Goal: Information Seeking & Learning: Find specific fact

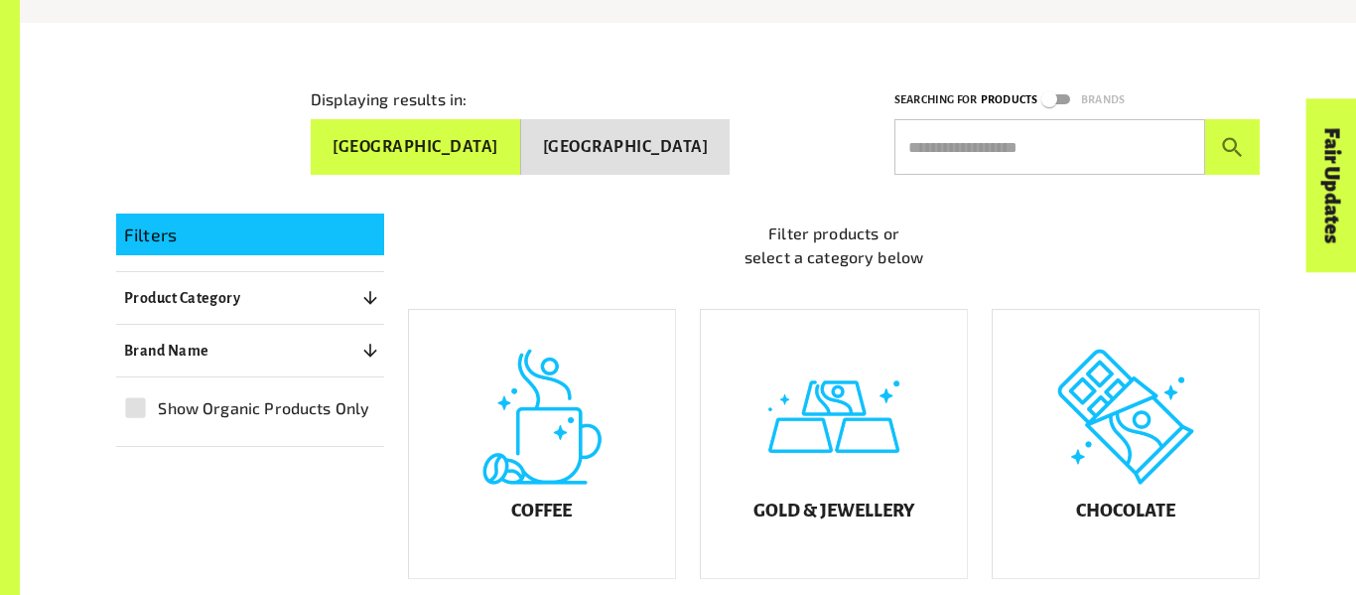
scroll to position [315, 0]
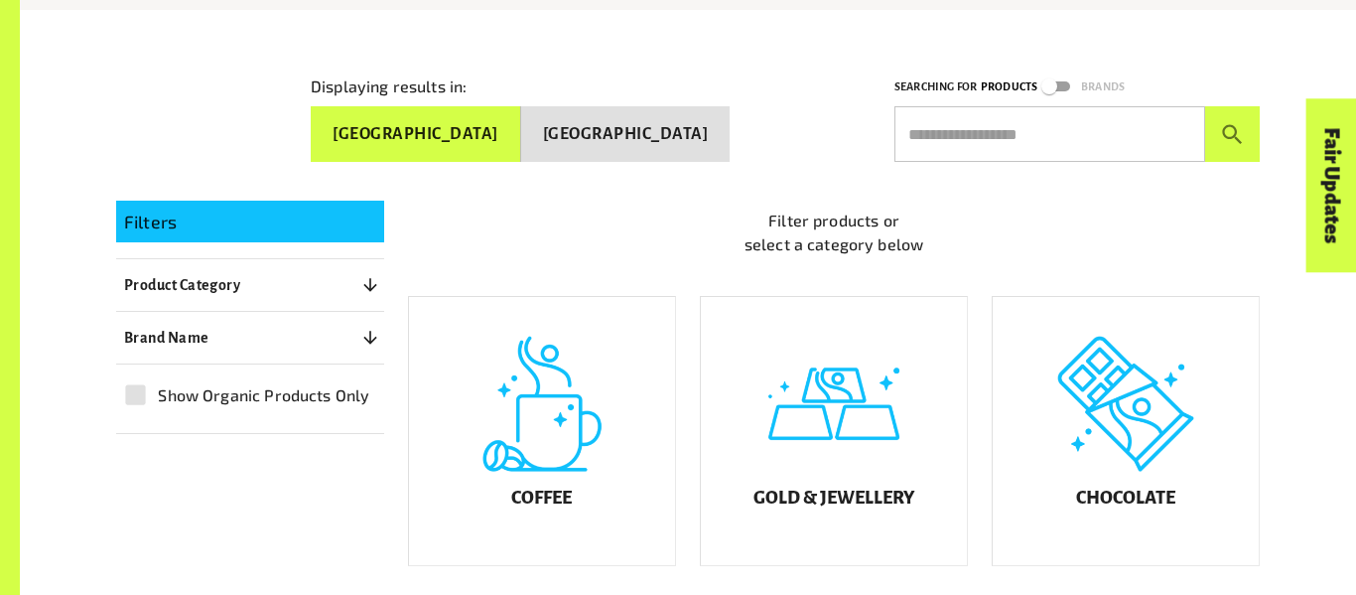
click at [1125, 403] on div "Chocolate" at bounding box center [1126, 431] width 266 height 268
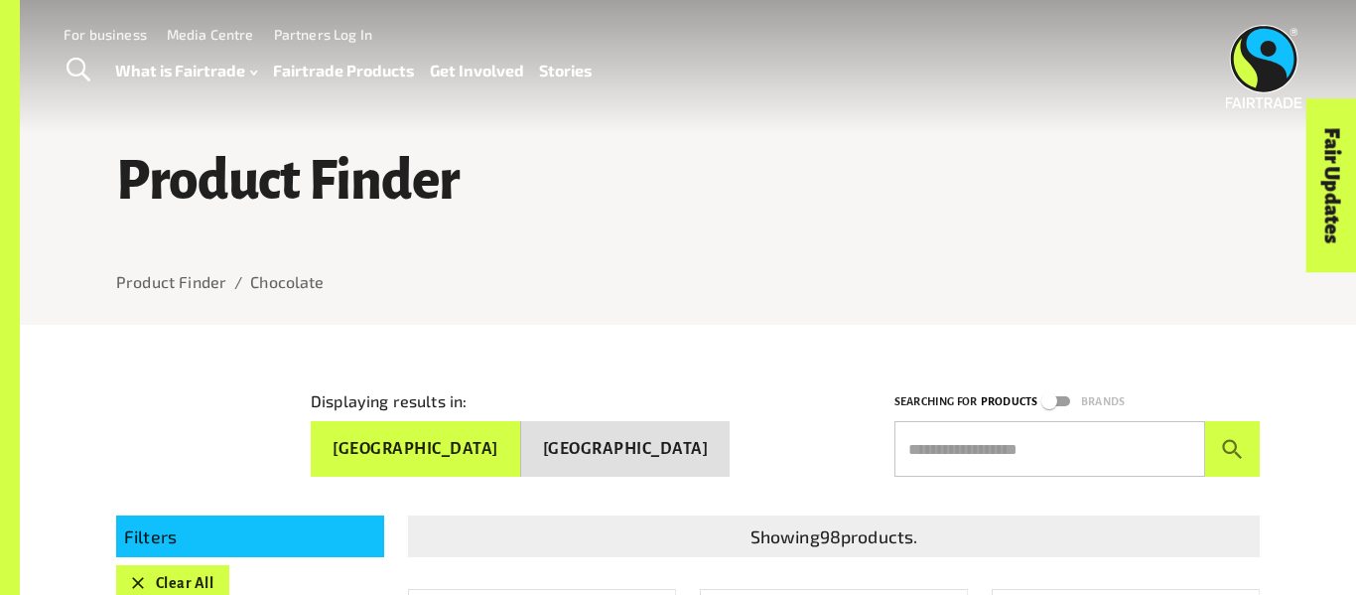
click at [982, 429] on input "text" at bounding box center [1050, 449] width 311 height 56
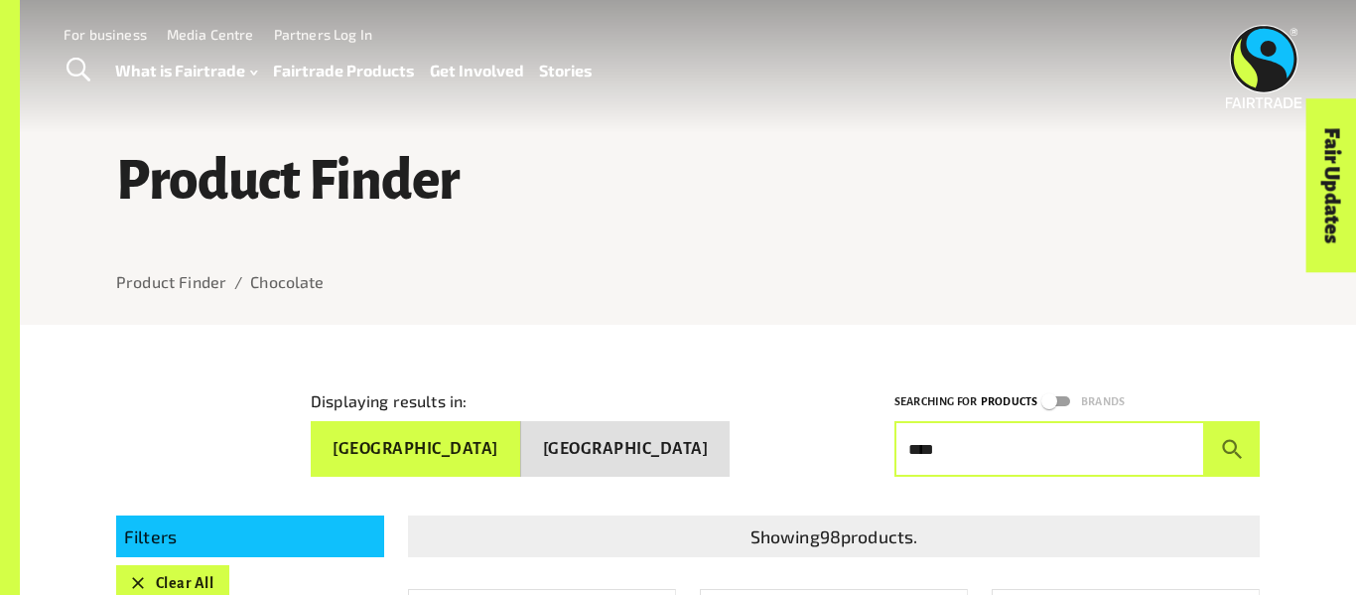
type input "*****"
click at [1206, 421] on button "submit" at bounding box center [1233, 449] width 55 height 56
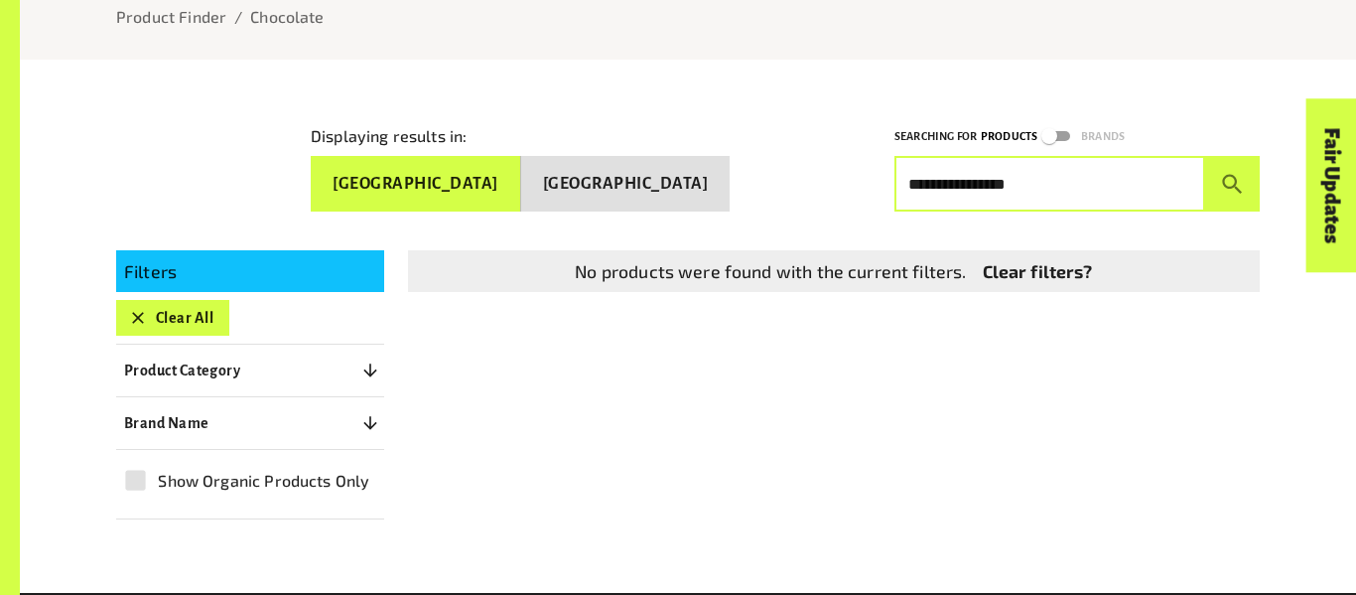
scroll to position [276, 0]
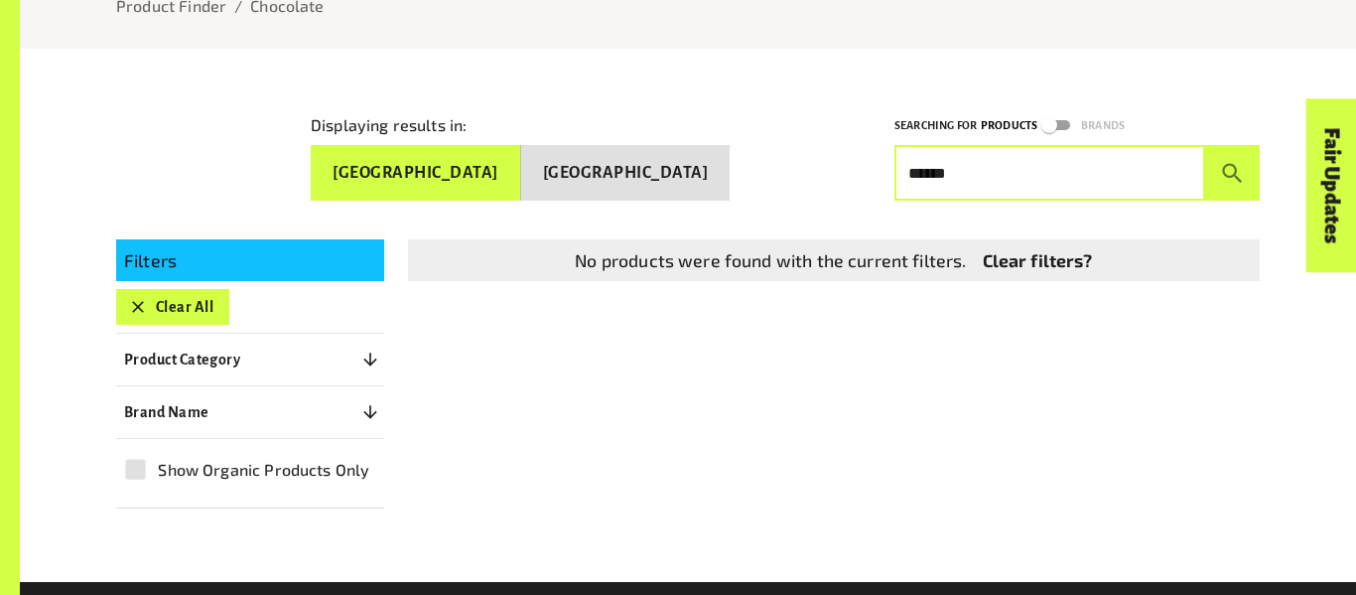
type input "******"
click at [1206, 145] on button "submit" at bounding box center [1233, 173] width 55 height 56
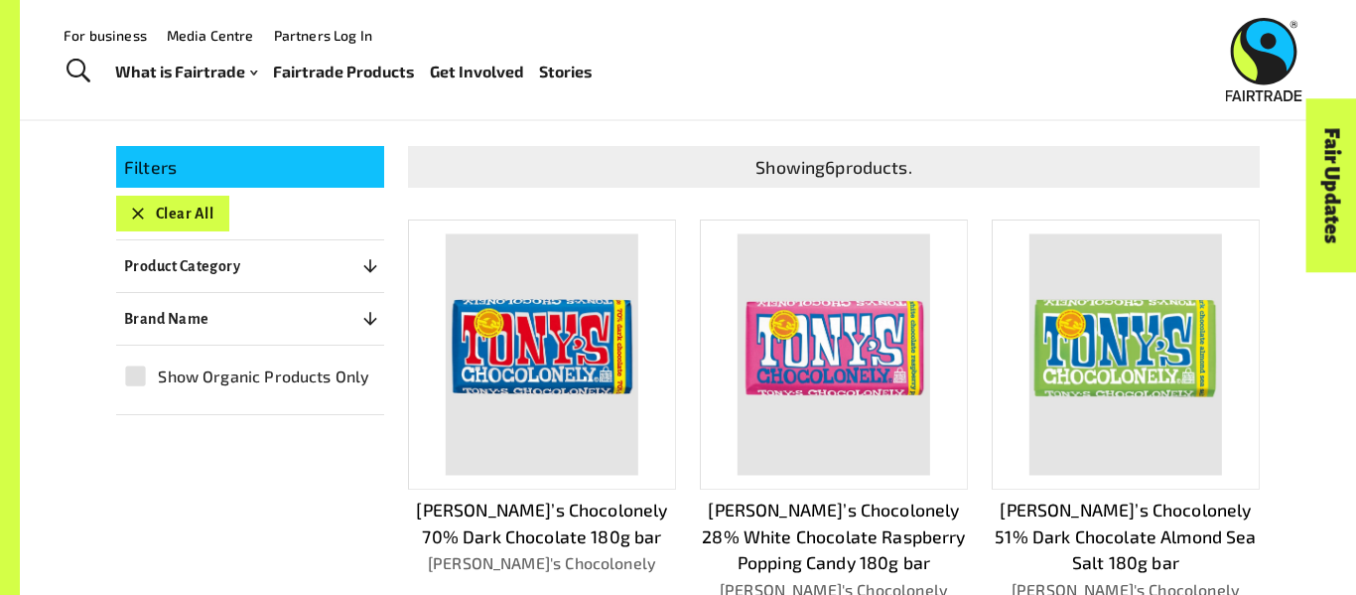
scroll to position [362, 0]
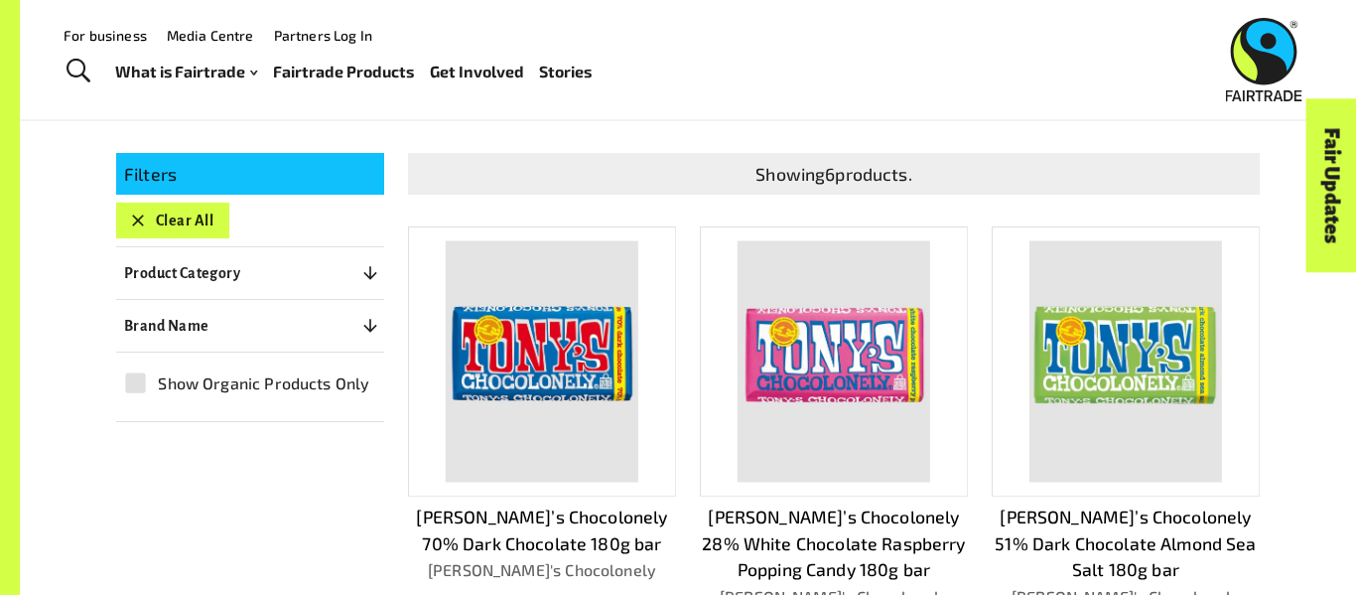
click at [509, 336] on img at bounding box center [542, 361] width 193 height 241
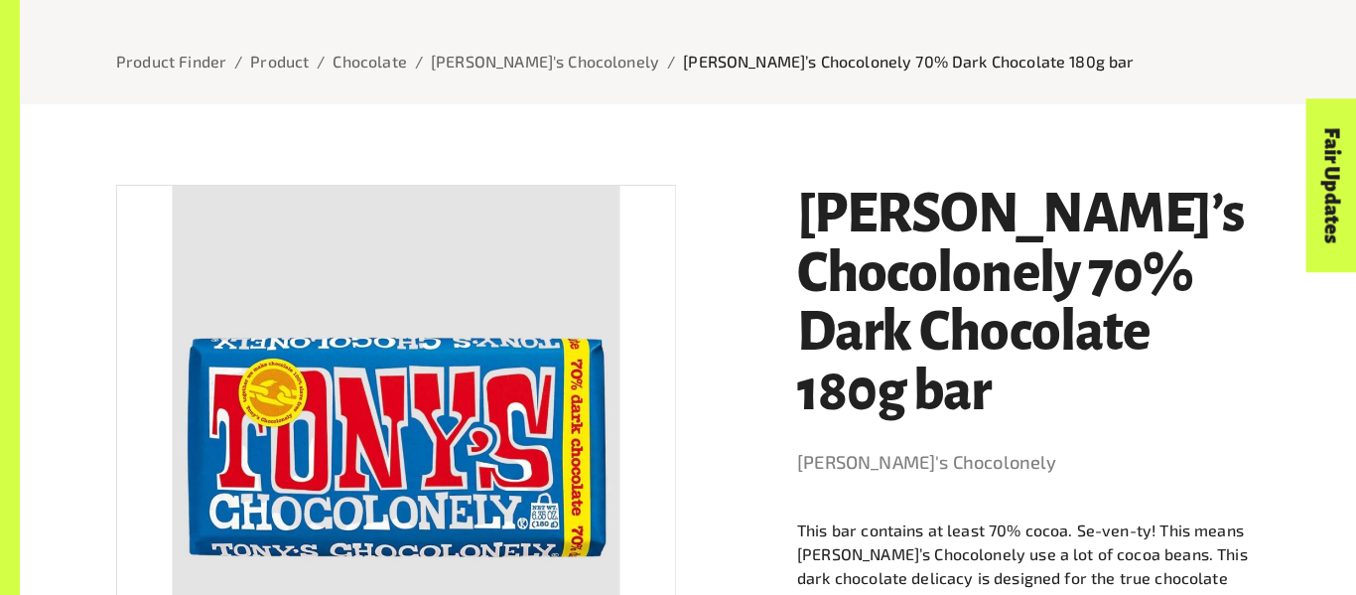
scroll to position [235, 0]
